Goal: Transaction & Acquisition: Purchase product/service

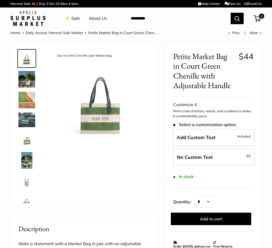
scroll to position [0, 0]
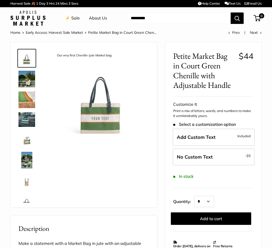
click at [27, 119] on img at bounding box center [26, 119] width 17 height 14
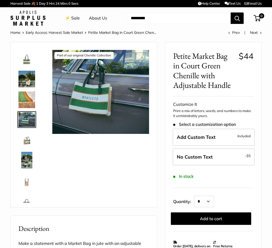
click at [30, 158] on img at bounding box center [26, 160] width 17 height 17
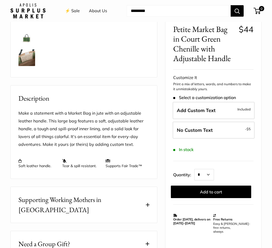
scroll to position [0, 0]
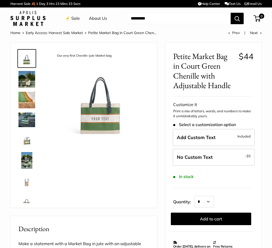
click at [227, 139] on label "Add Custom Text Included" at bounding box center [214, 137] width 82 height 17
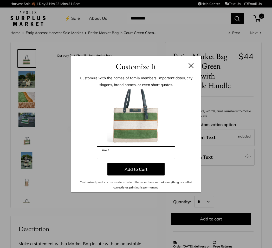
click at [149, 152] on input "Line 1" at bounding box center [136, 153] width 78 height 12
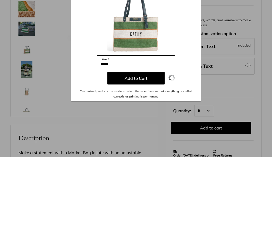
type input "*****"
click at [138, 163] on button "Add to Cart" at bounding box center [135, 169] width 57 height 12
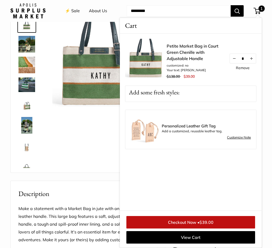
scroll to position [35, 0]
click at [26, 149] on img at bounding box center [26, 146] width 17 height 17
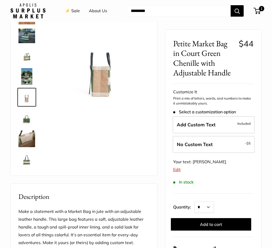
scroll to position [0, 0]
